Goal: Transaction & Acquisition: Purchase product/service

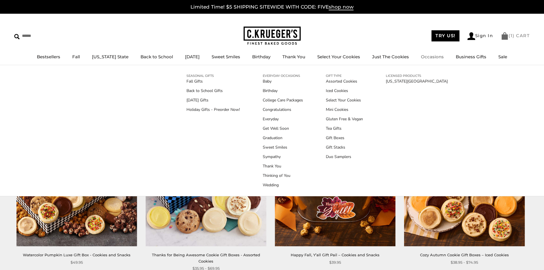
click at [511, 38] on span "1" at bounding box center [512, 35] width 2 height 5
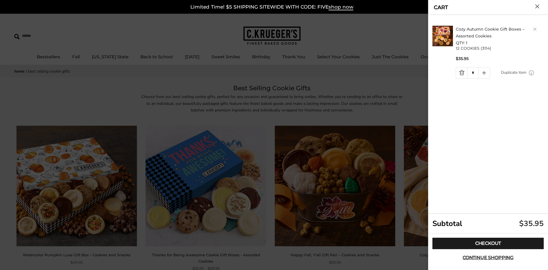
click at [536, 28] on link "Delete product" at bounding box center [534, 28] width 3 height 3
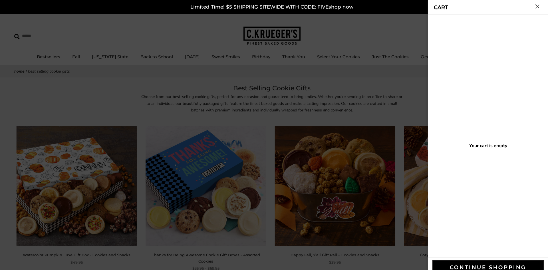
click at [359, 172] on div at bounding box center [274, 135] width 548 height 270
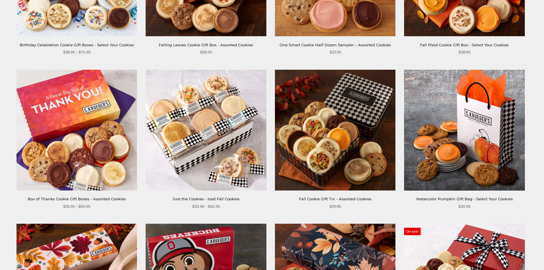
scroll to position [371, 0]
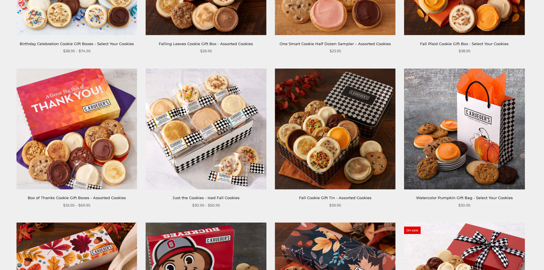
click at [344, 129] on img at bounding box center [335, 129] width 120 height 120
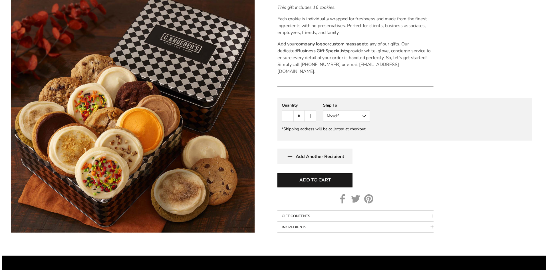
scroll to position [314, 0]
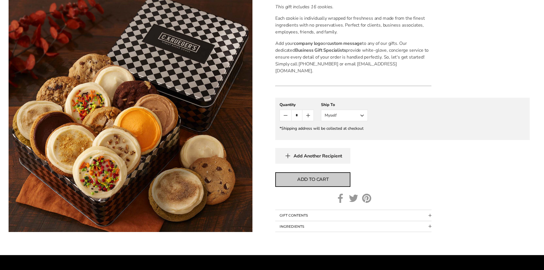
click at [316, 176] on span "Add to cart" at bounding box center [312, 179] width 31 height 7
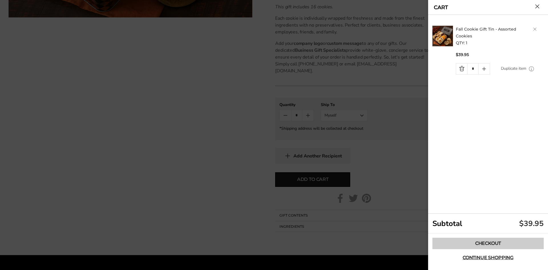
click at [476, 242] on link "Checkout" at bounding box center [488, 243] width 111 height 11
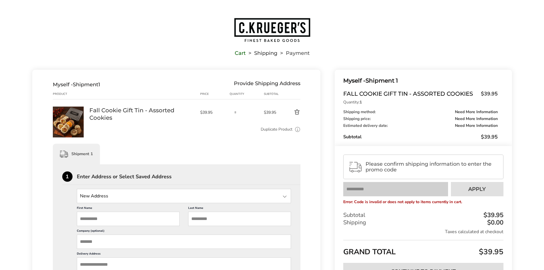
click at [118, 196] on input "State" at bounding box center [184, 196] width 214 height 14
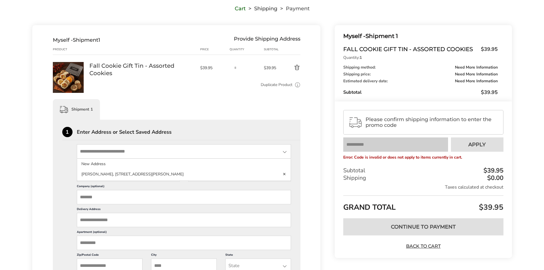
scroll to position [57, 0]
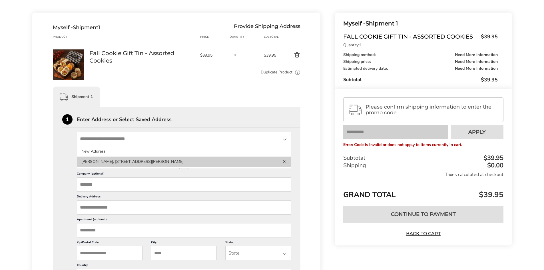
click at [159, 159] on li "Thomas Petersen, 7270 RODEBAUGH RD, REYNOLDSBURG, OH, 43068-1134, United States" at bounding box center [184, 161] width 214 height 10
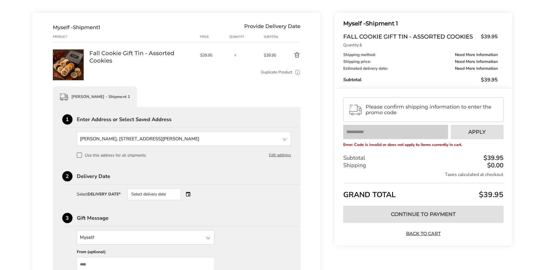
click at [189, 194] on div "Select delivery date" at bounding box center [162, 193] width 69 height 11
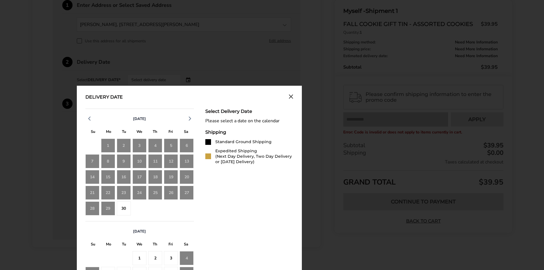
scroll to position [244, 0]
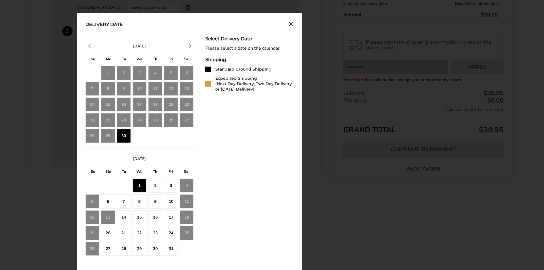
click at [123, 134] on div "30" at bounding box center [124, 136] width 14 height 14
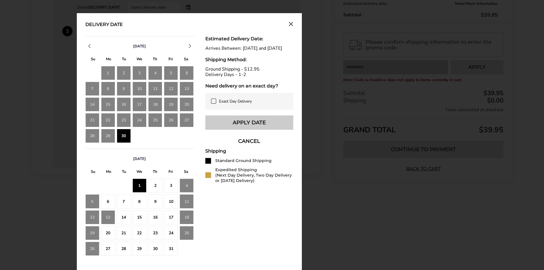
click at [231, 129] on button "Apply Date" at bounding box center [249, 122] width 88 height 14
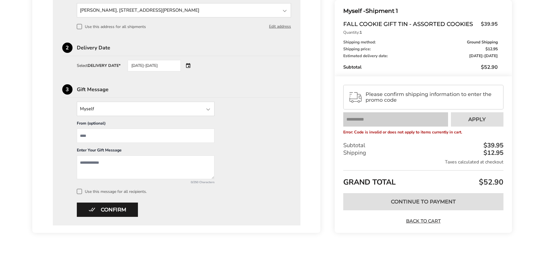
scroll to position [186, 0]
click at [112, 209] on button "Confirm" at bounding box center [107, 209] width 61 height 14
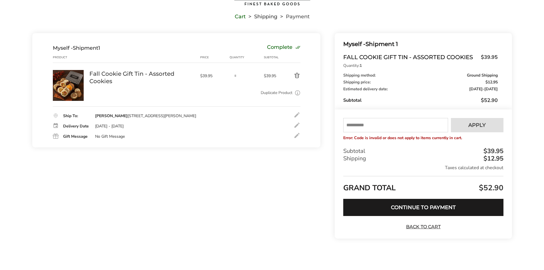
click at [382, 124] on input "text" at bounding box center [395, 125] width 105 height 14
type input "****"
click at [466, 125] on button "Apply" at bounding box center [477, 125] width 53 height 14
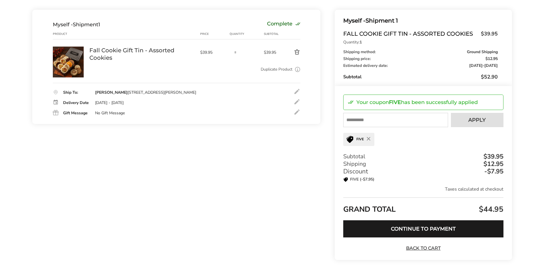
scroll to position [81, 0]
